Goal: Task Accomplishment & Management: Manage account settings

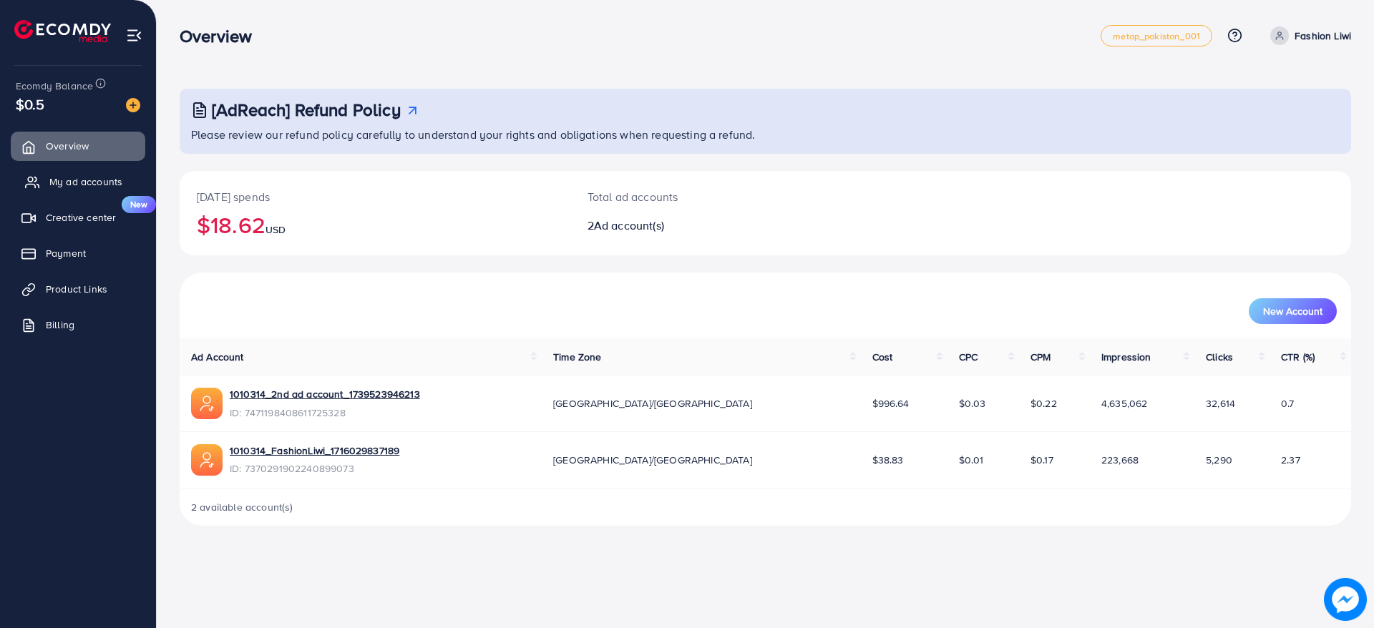
click at [117, 180] on span "My ad accounts" at bounding box center [85, 182] width 73 height 14
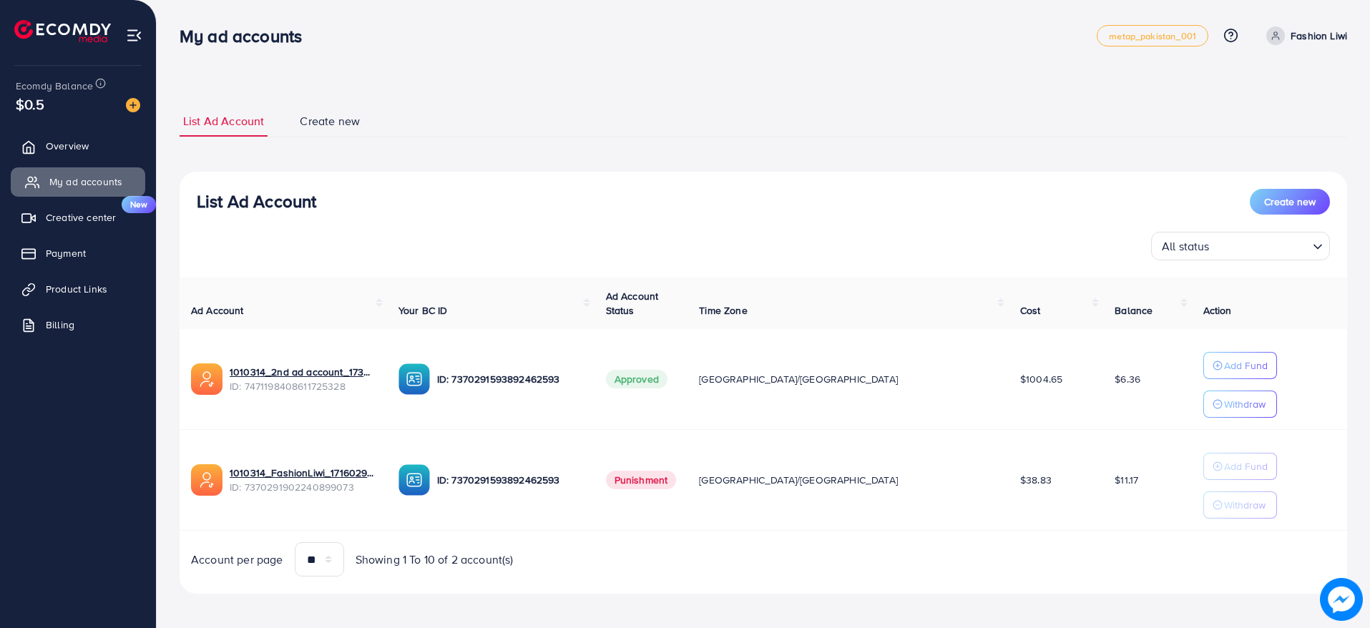
click at [11, 167] on link "My ad accounts" at bounding box center [78, 181] width 135 height 29
